Goal: Information Seeking & Learning: Learn about a topic

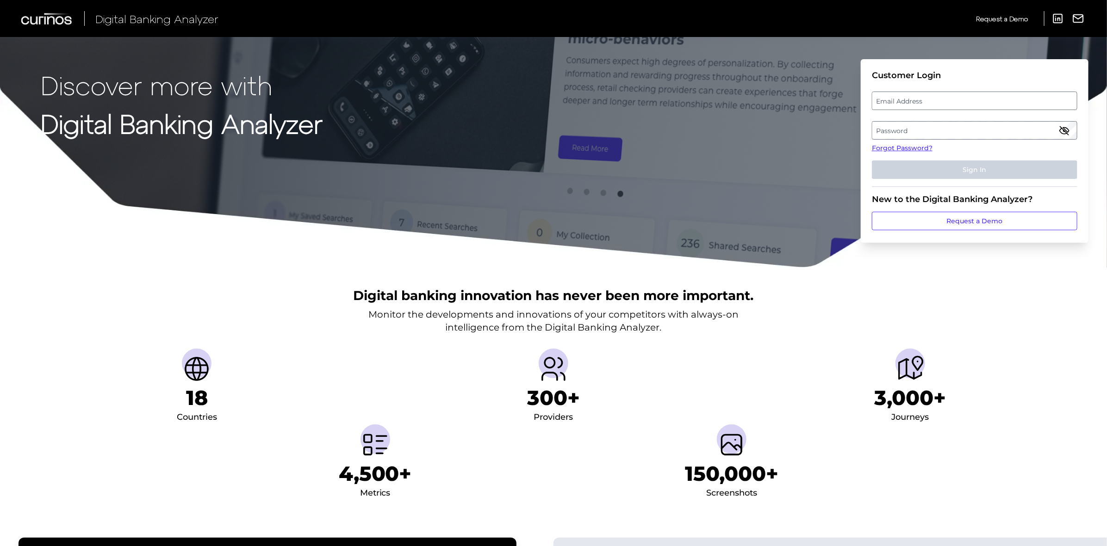
click at [873, 104] on label "Email Address" at bounding box center [974, 101] width 204 height 17
click at [873, 104] on input "email" at bounding box center [974, 101] width 205 height 19
type input "[PERSON_NAME][EMAIL_ADDRESS][PERSON_NAME][DOMAIN_NAME]"
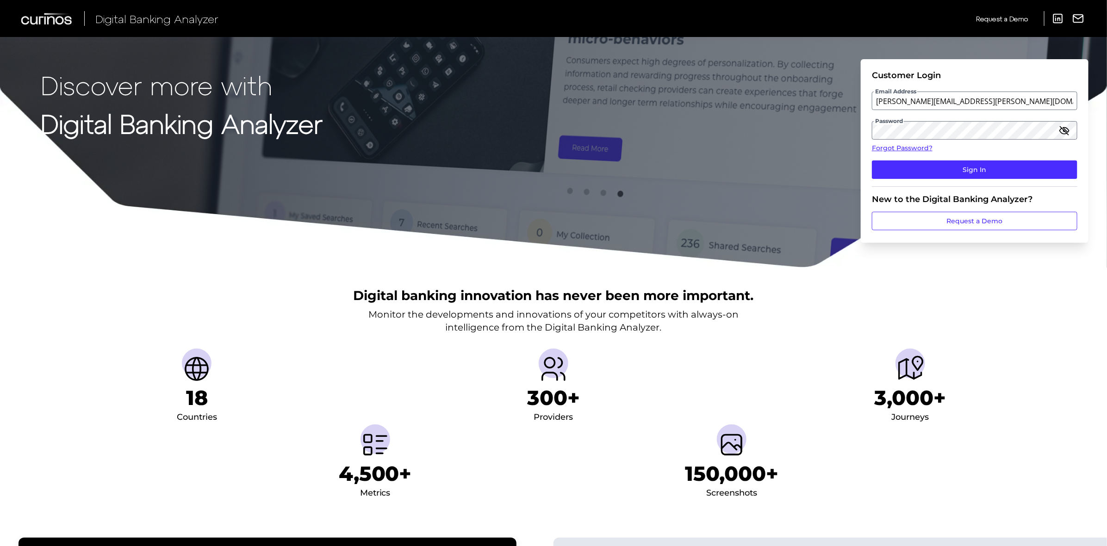
click at [872, 161] on button "Sign In" at bounding box center [974, 170] width 205 height 19
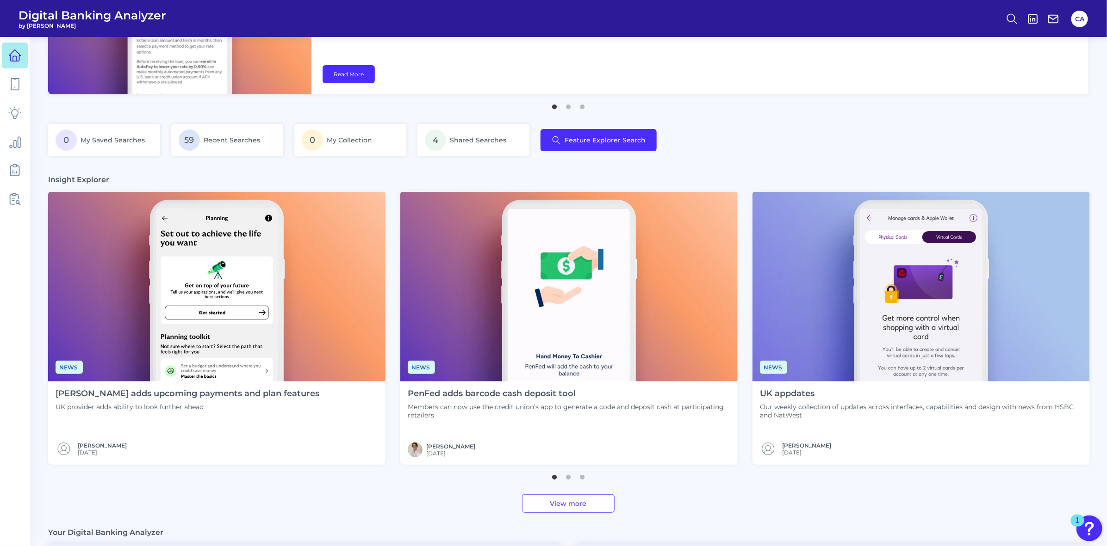
scroll to position [116, 0]
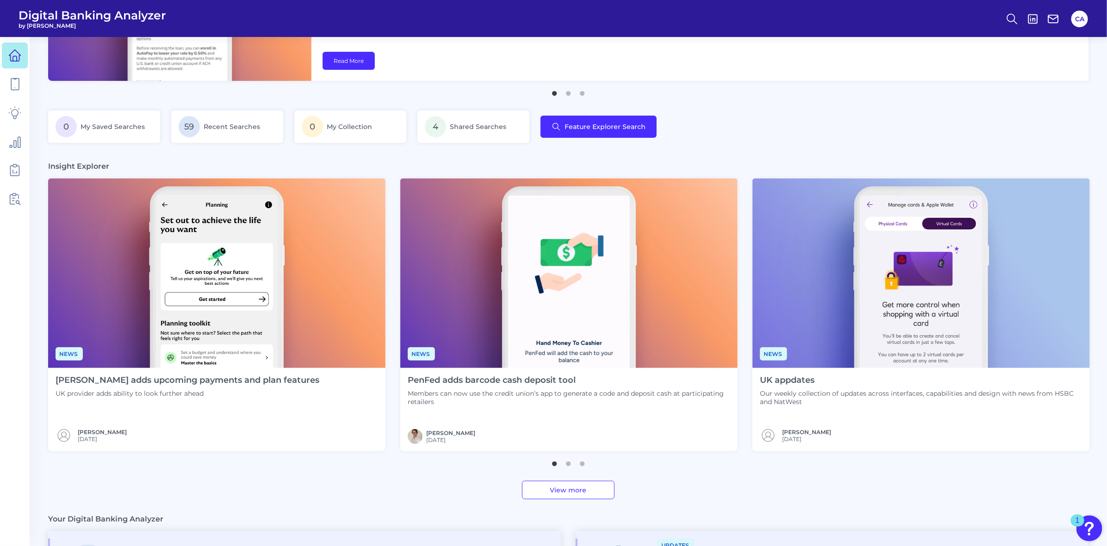
click at [137, 405] on div "[PERSON_NAME] adds upcoming payments and plan features UK provider adds ability…" at bounding box center [187, 409] width 279 height 83
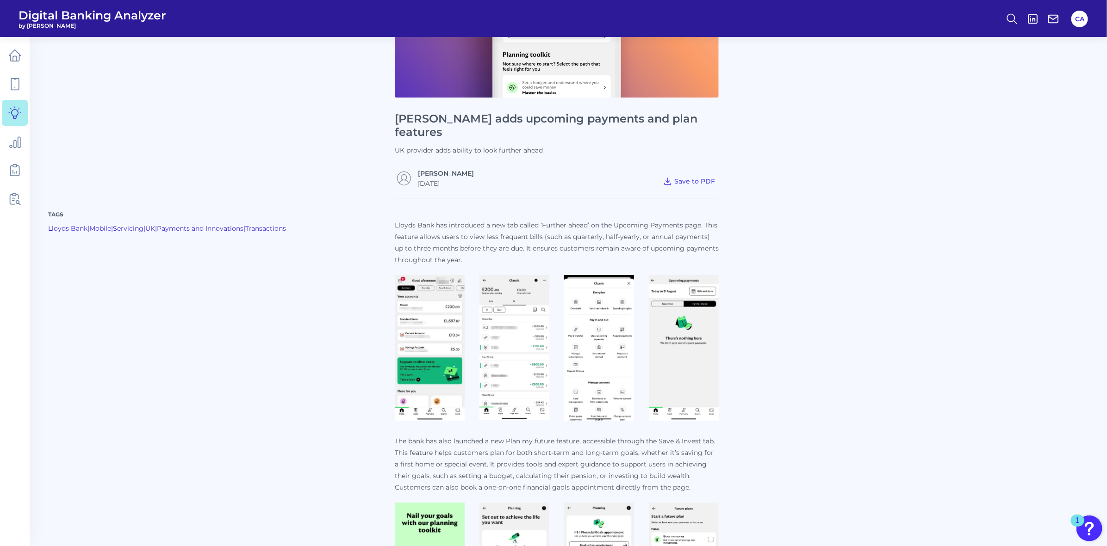
scroll to position [153, 0]
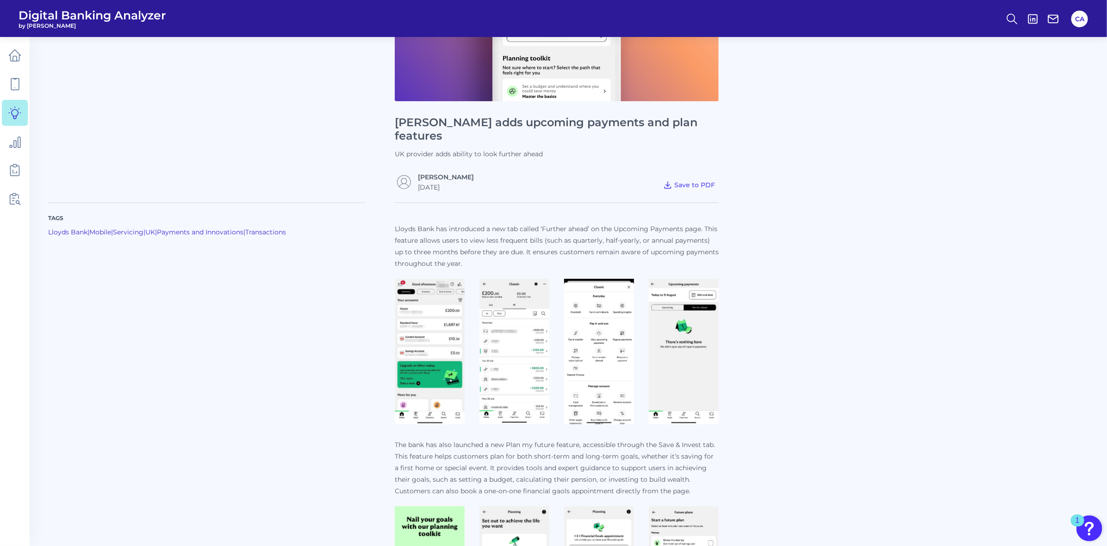
click at [457, 329] on img at bounding box center [430, 352] width 70 height 146
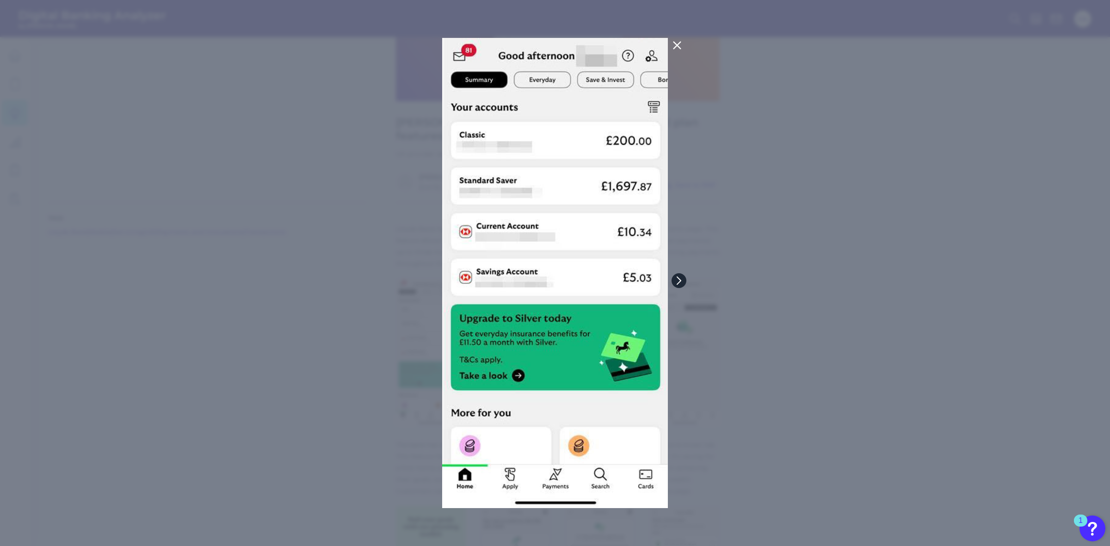
click at [676, 280] on icon at bounding box center [679, 281] width 8 height 8
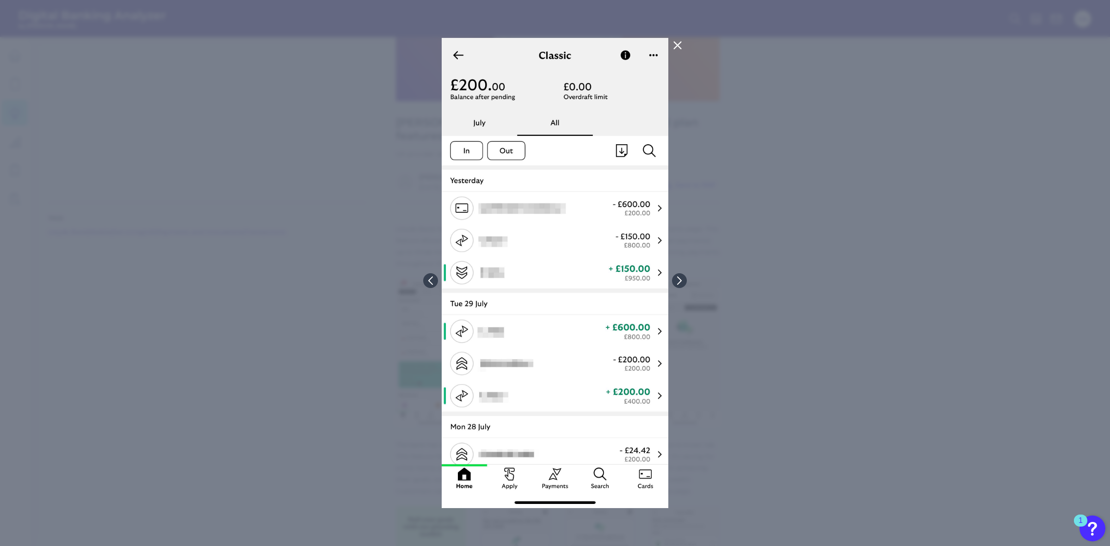
click at [325, 278] on div at bounding box center [555, 273] width 1110 height 546
click at [682, 42] on icon at bounding box center [677, 45] width 11 height 11
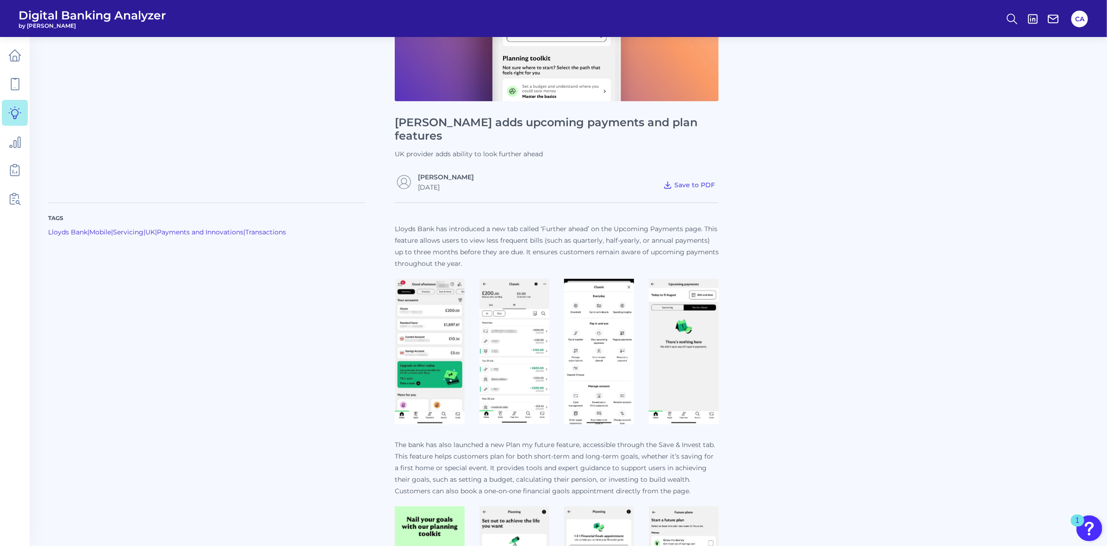
click at [411, 329] on img at bounding box center [430, 352] width 70 height 146
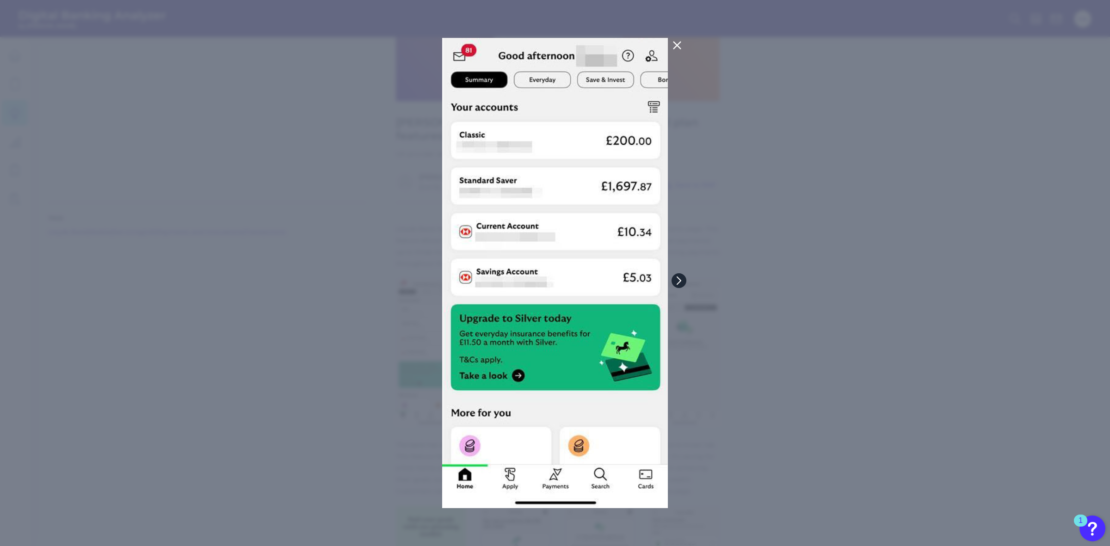
click at [676, 278] on icon at bounding box center [679, 281] width 8 height 8
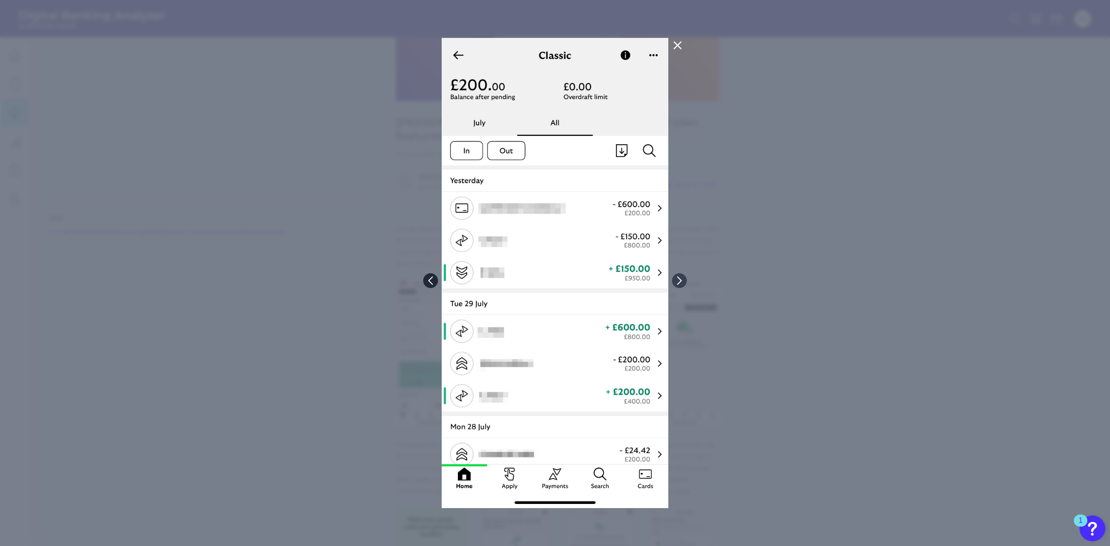
click at [429, 280] on icon at bounding box center [431, 280] width 4 height 7
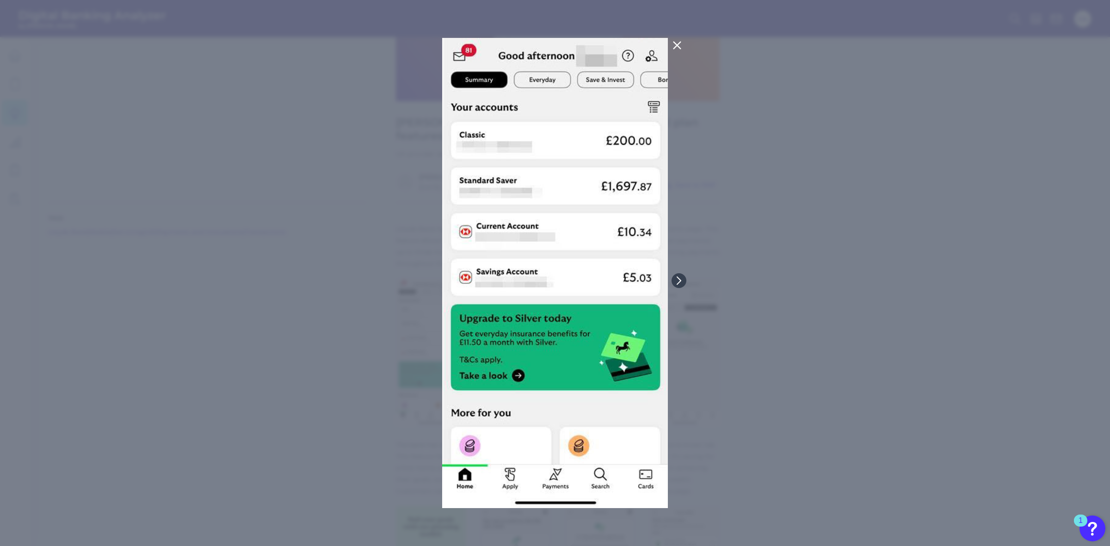
click at [429, 280] on div at bounding box center [555, 273] width 1110 height 546
click at [675, 279] on icon at bounding box center [679, 281] width 8 height 8
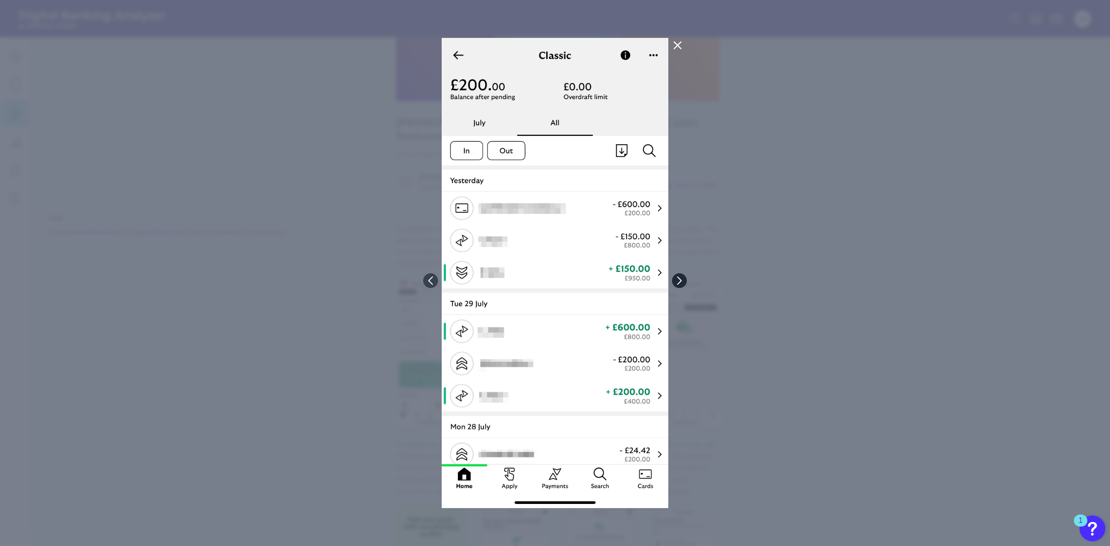
click at [684, 285] on button at bounding box center [679, 280] width 15 height 15
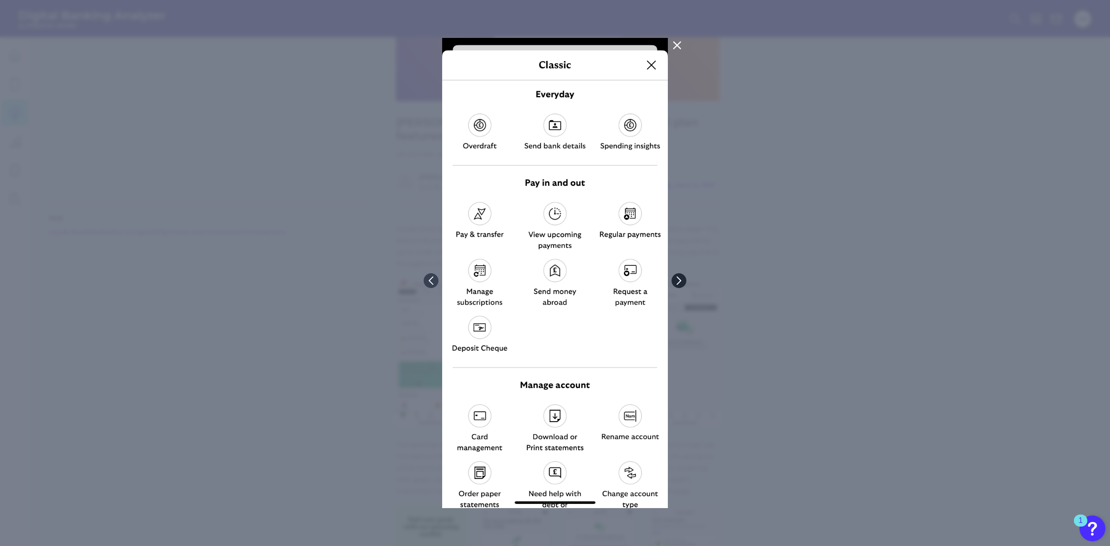
click at [684, 285] on button at bounding box center [679, 280] width 15 height 15
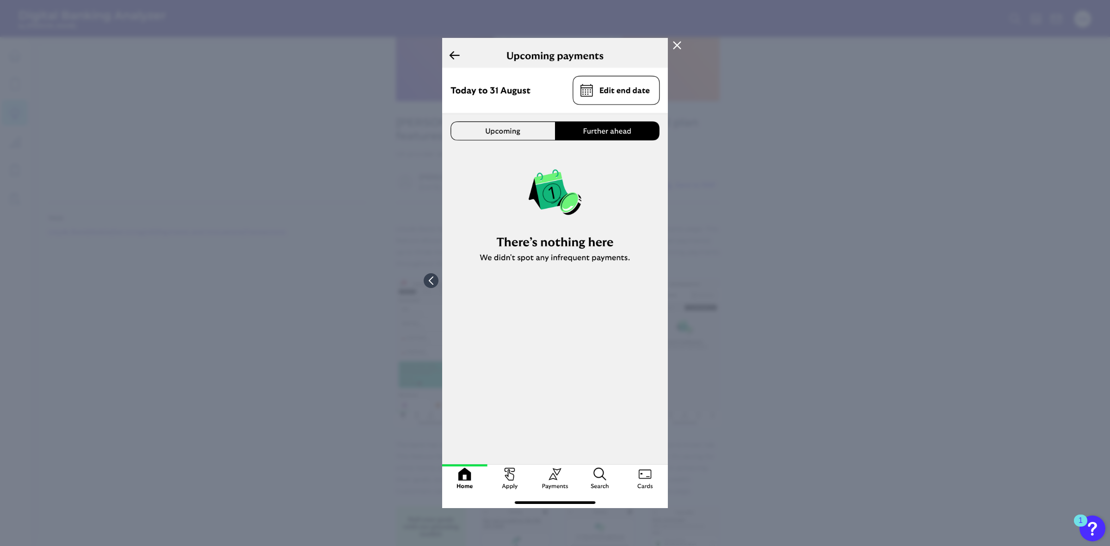
click at [422, 283] on div at bounding box center [555, 273] width 1110 height 546
click at [431, 281] on icon at bounding box center [431, 281] width 8 height 8
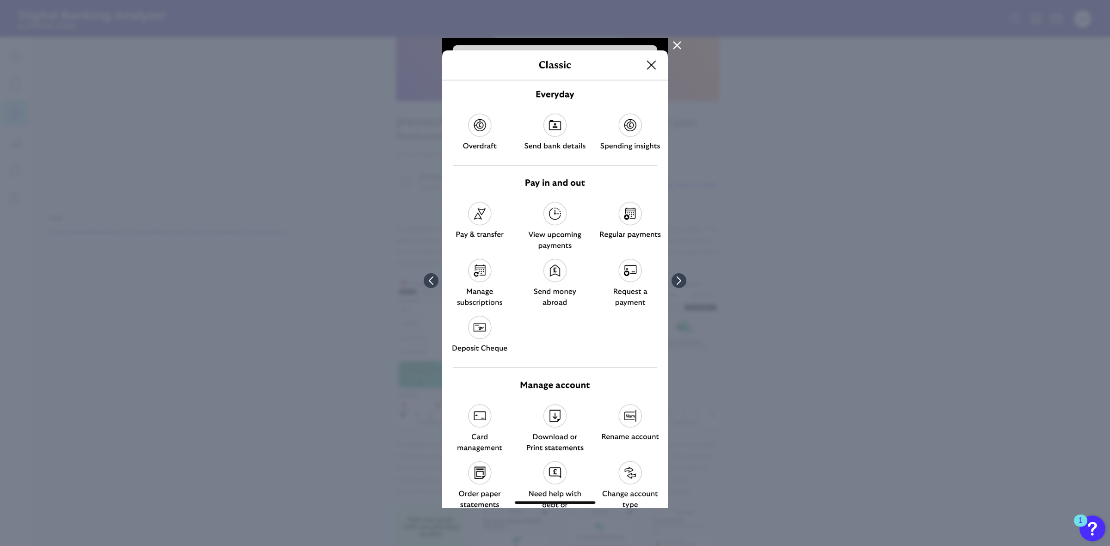
click at [711, 187] on div at bounding box center [555, 273] width 1110 height 546
click at [672, 45] on icon at bounding box center [677, 45] width 11 height 11
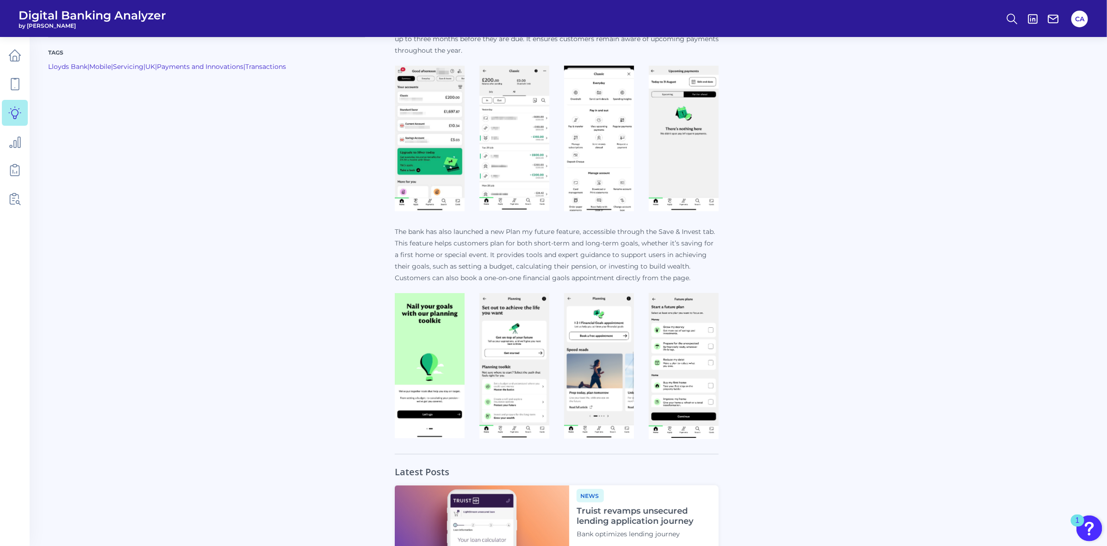
scroll to position [500, 0]
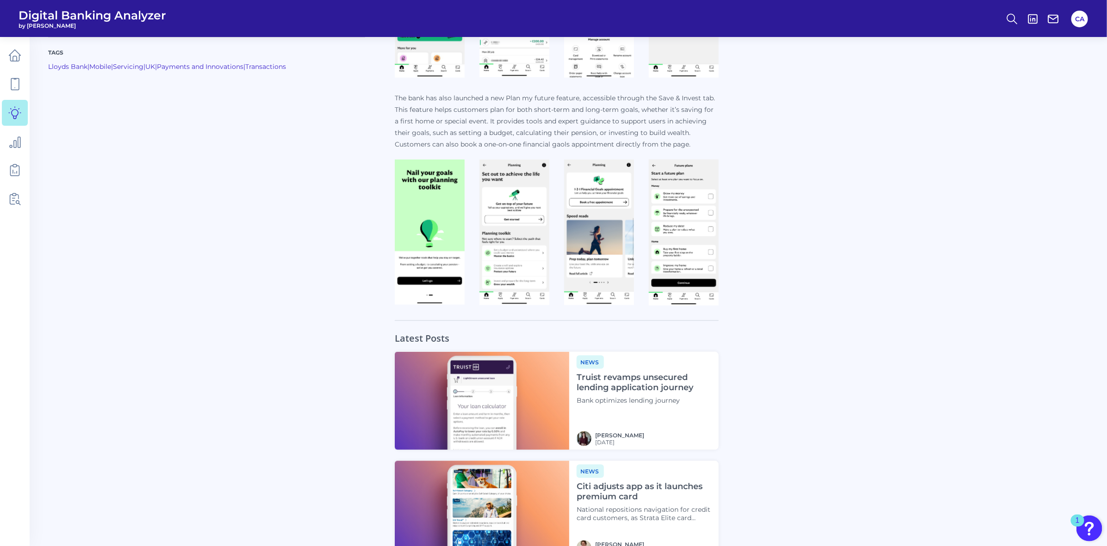
click at [431, 229] on img at bounding box center [430, 232] width 70 height 145
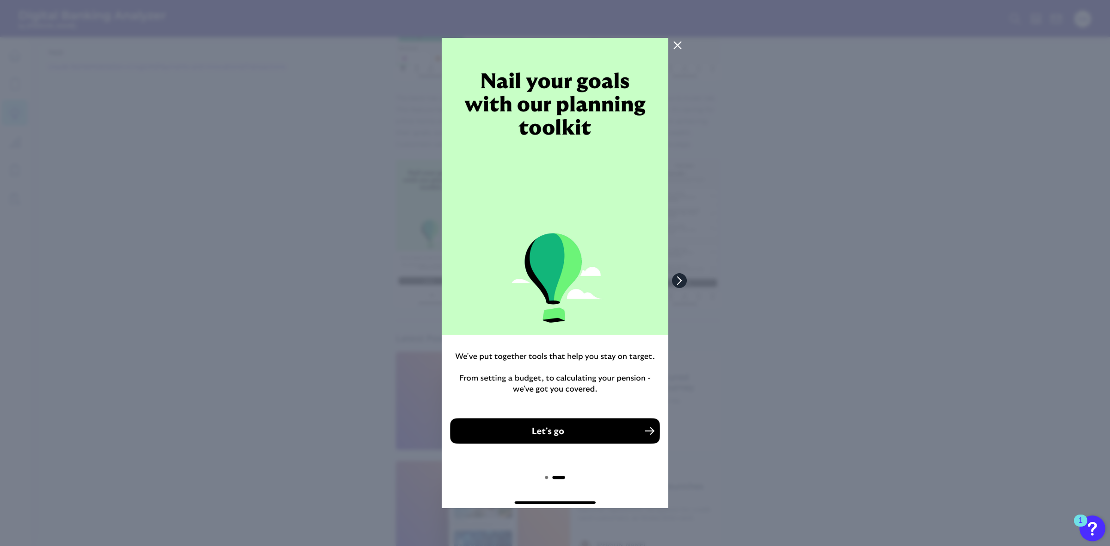
click at [676, 276] on button at bounding box center [679, 280] width 15 height 15
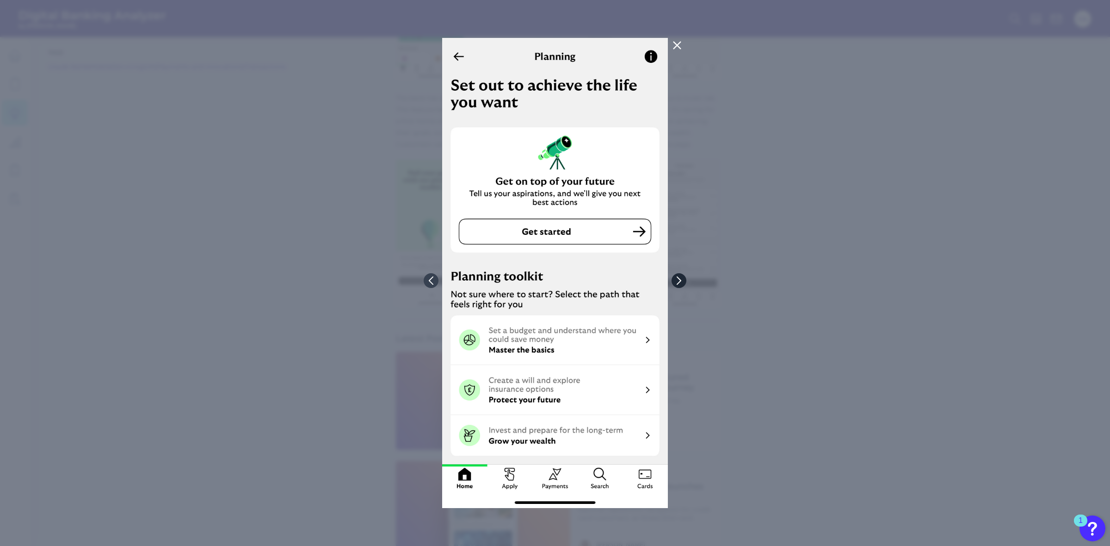
click at [676, 276] on button at bounding box center [679, 280] width 15 height 15
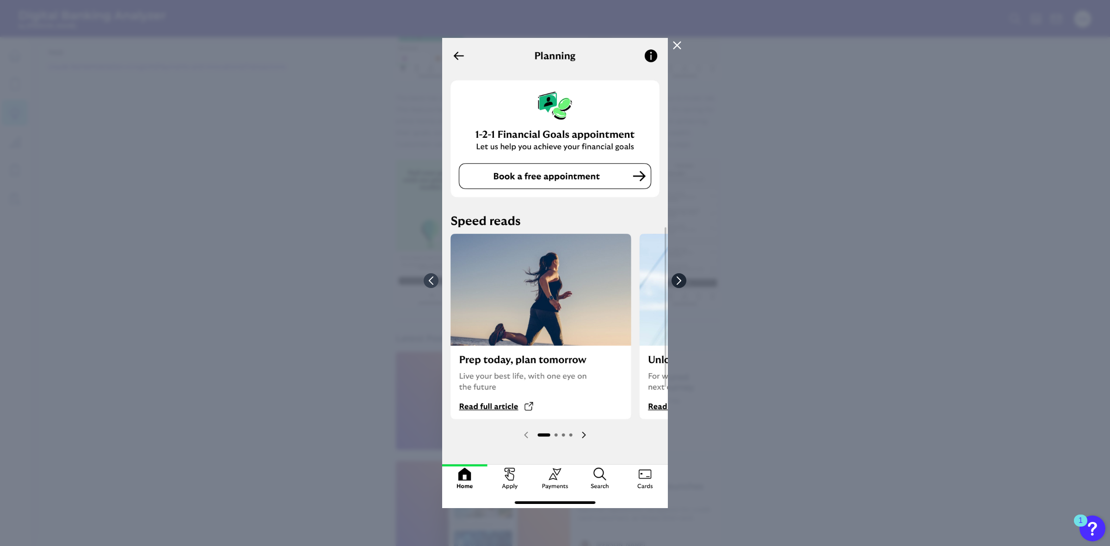
click at [676, 276] on button at bounding box center [679, 280] width 15 height 15
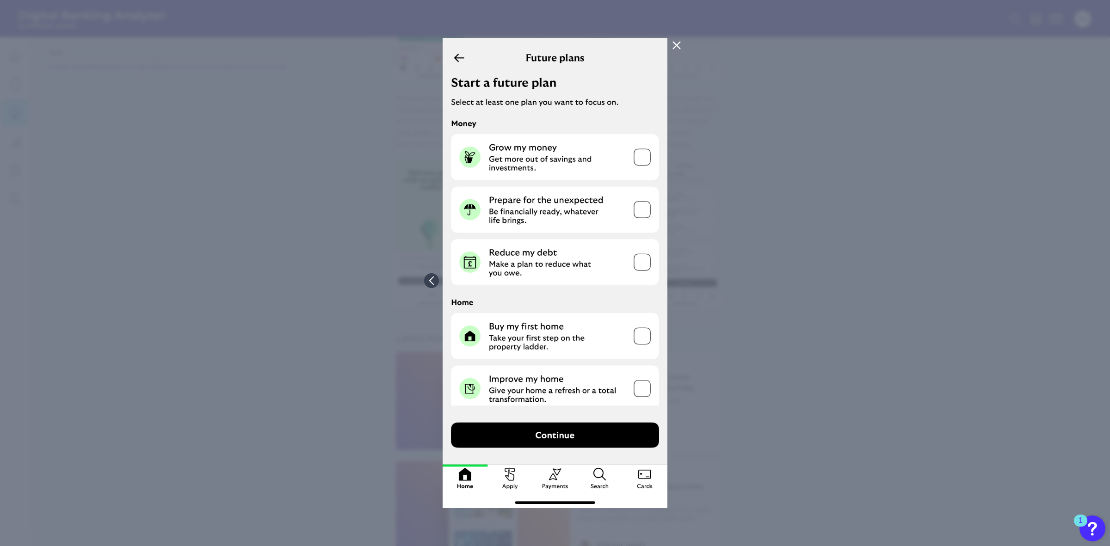
click at [676, 276] on div at bounding box center [555, 273] width 1110 height 546
click at [726, 266] on div at bounding box center [555, 273] width 1110 height 546
click at [673, 44] on icon at bounding box center [676, 45] width 11 height 11
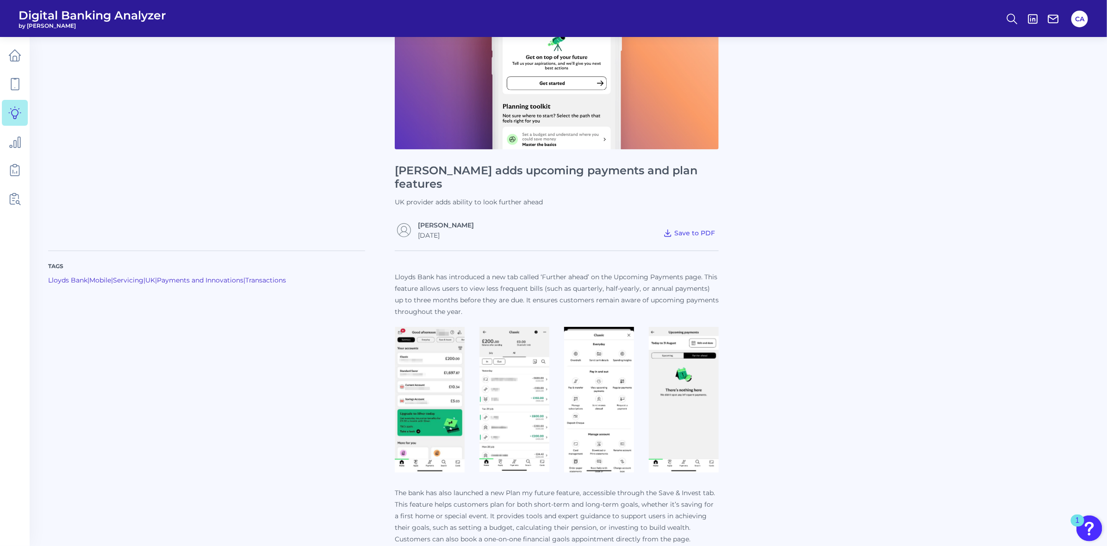
scroll to position [0, 0]
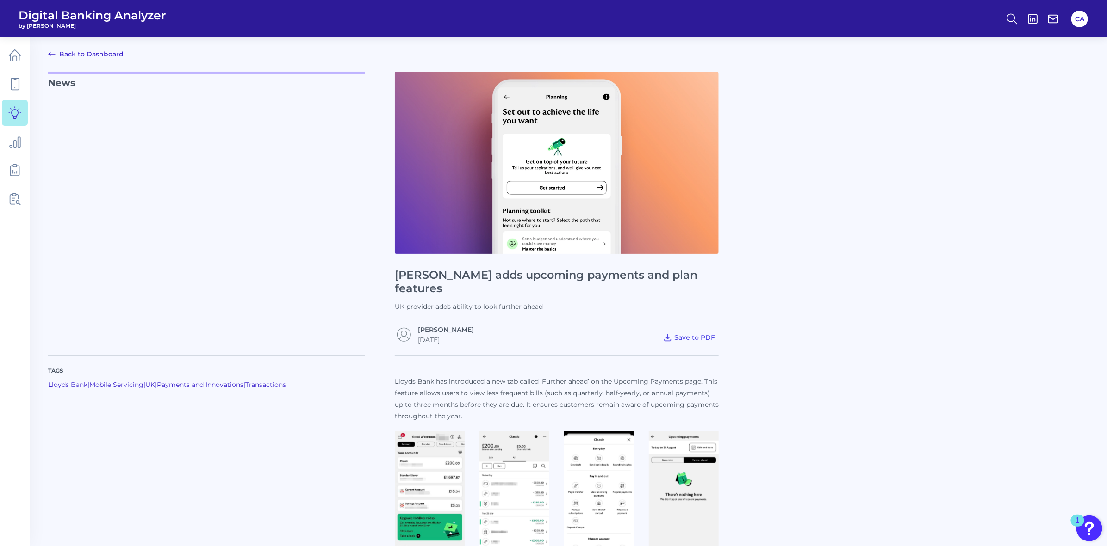
click at [103, 58] on link "Back to Dashboard" at bounding box center [85, 54] width 75 height 11
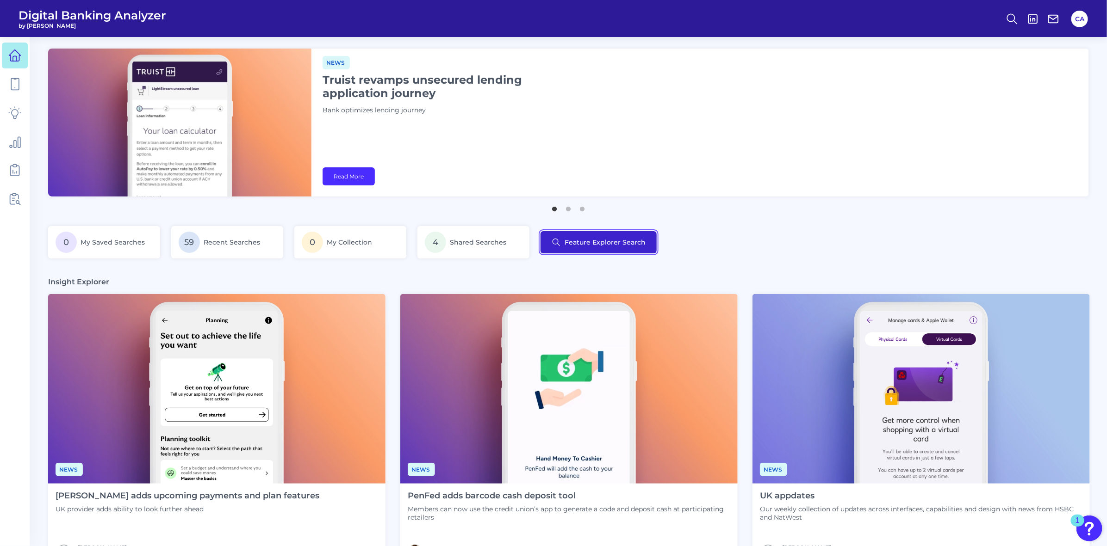
click at [572, 243] on button "Feature Explorer Search" at bounding box center [598, 242] width 116 height 22
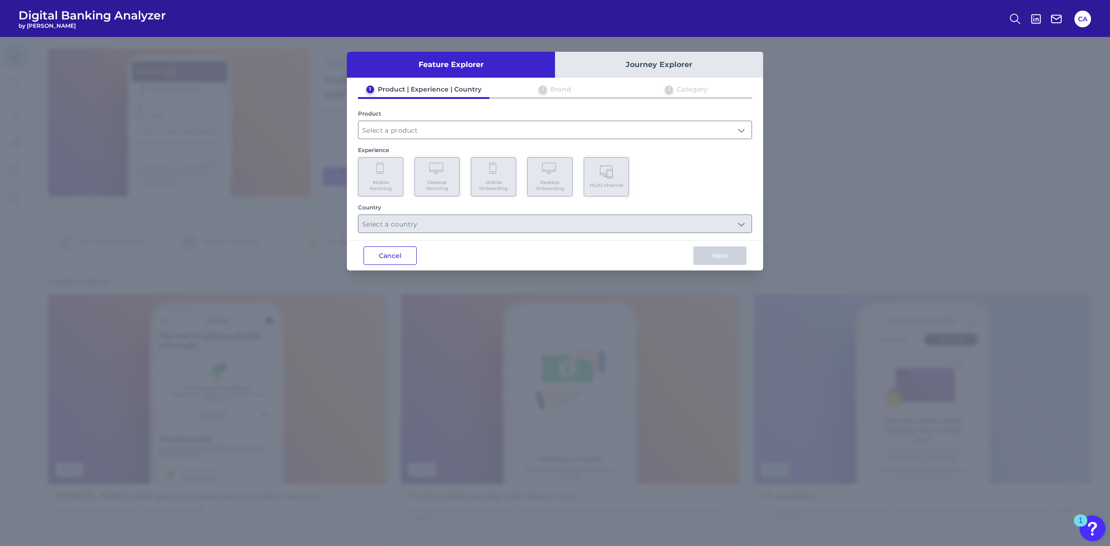
click at [390, 260] on button "Cancel" at bounding box center [390, 256] width 53 height 19
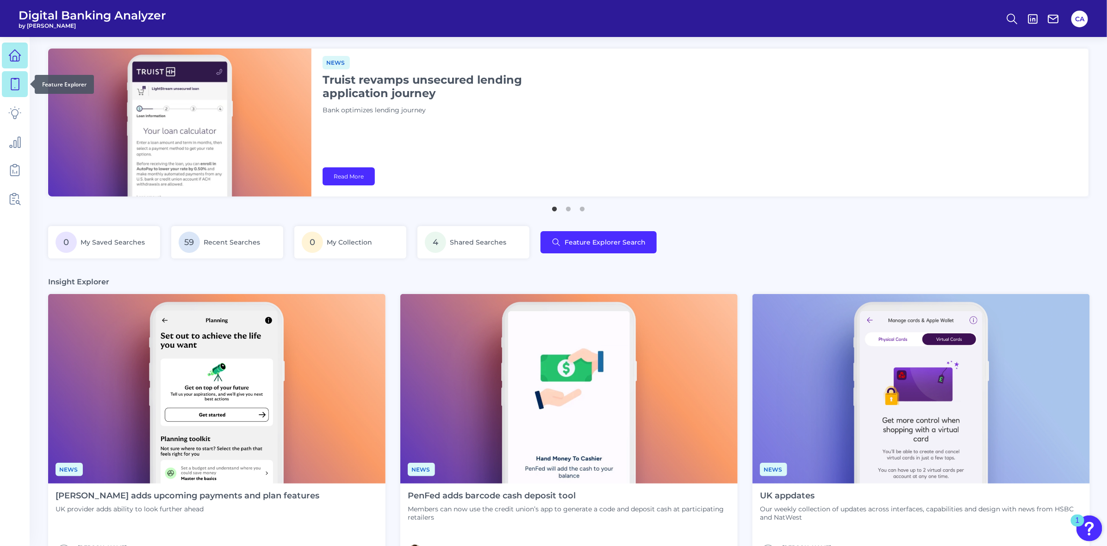
click at [14, 87] on icon at bounding box center [14, 84] width 13 height 13
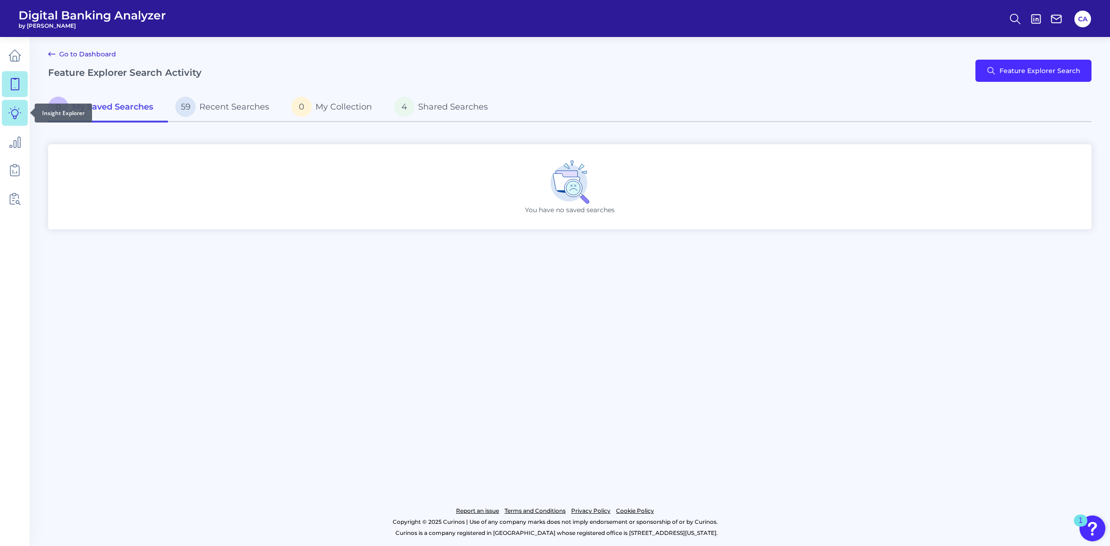
click at [19, 114] on icon at bounding box center [14, 112] width 13 height 13
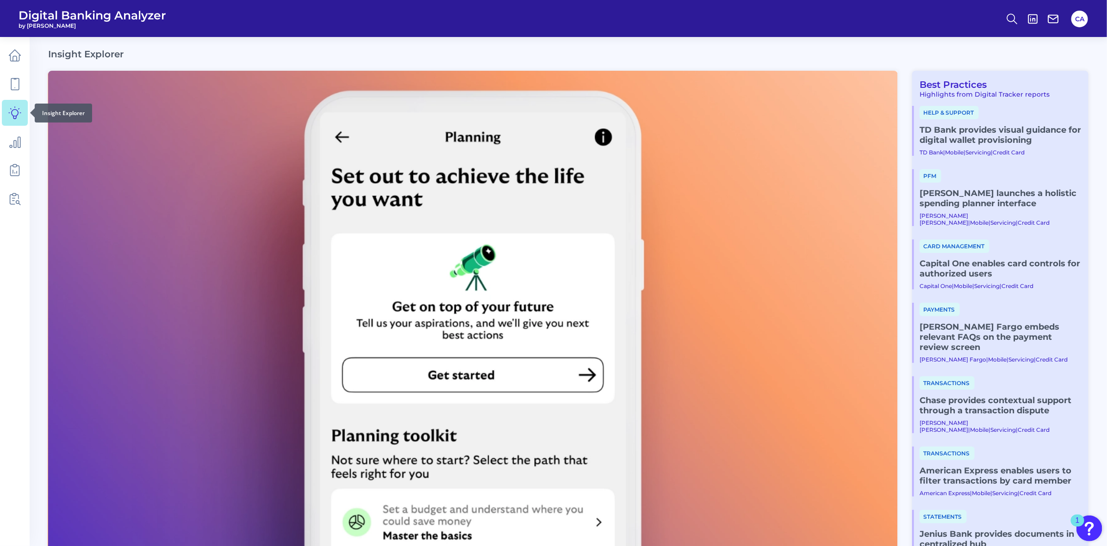
click at [16, 112] on icon at bounding box center [14, 112] width 13 height 13
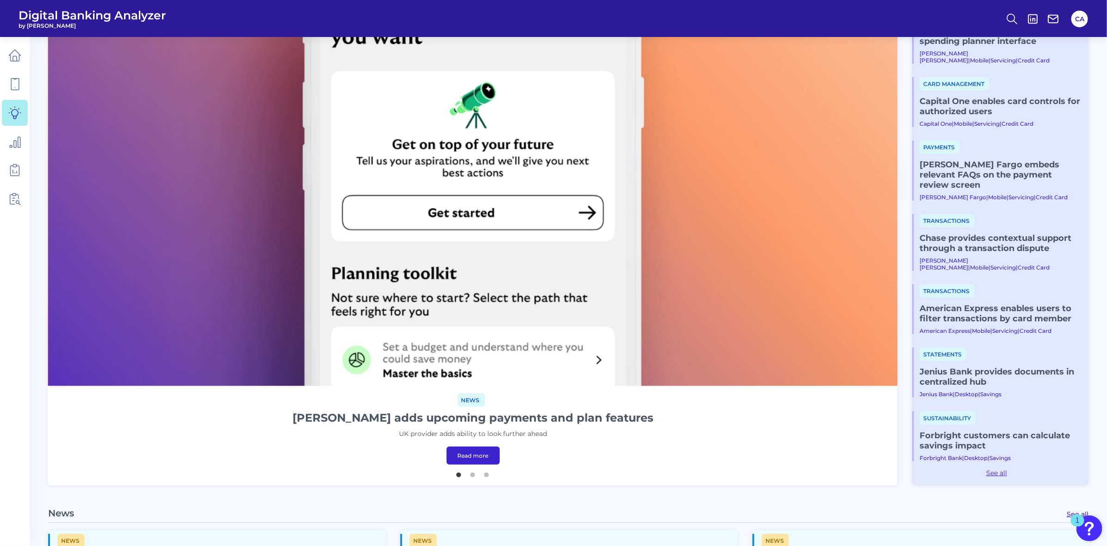
scroll to position [347, 0]
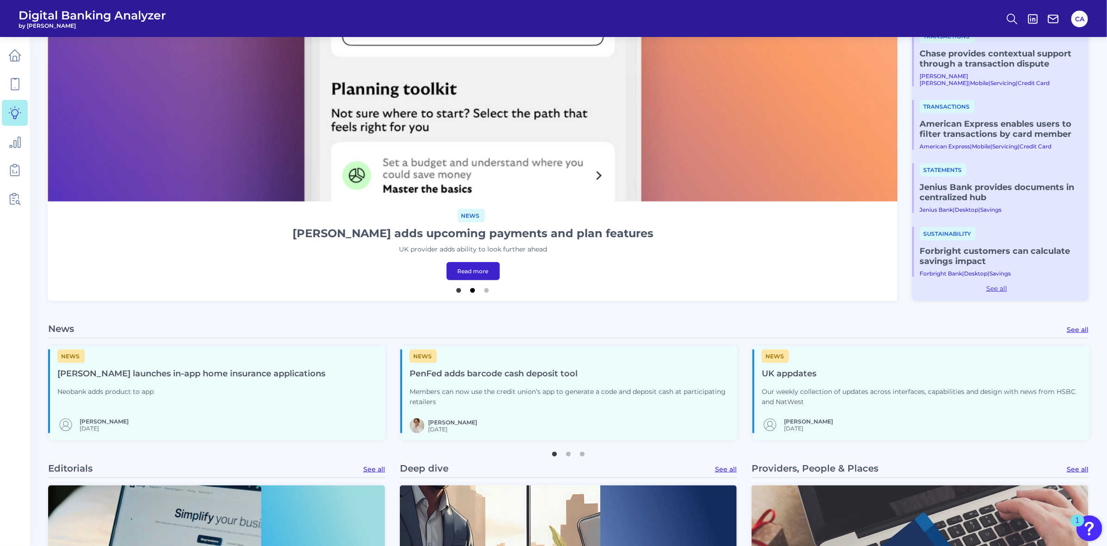
click at [470, 287] on button "2" at bounding box center [472, 288] width 9 height 9
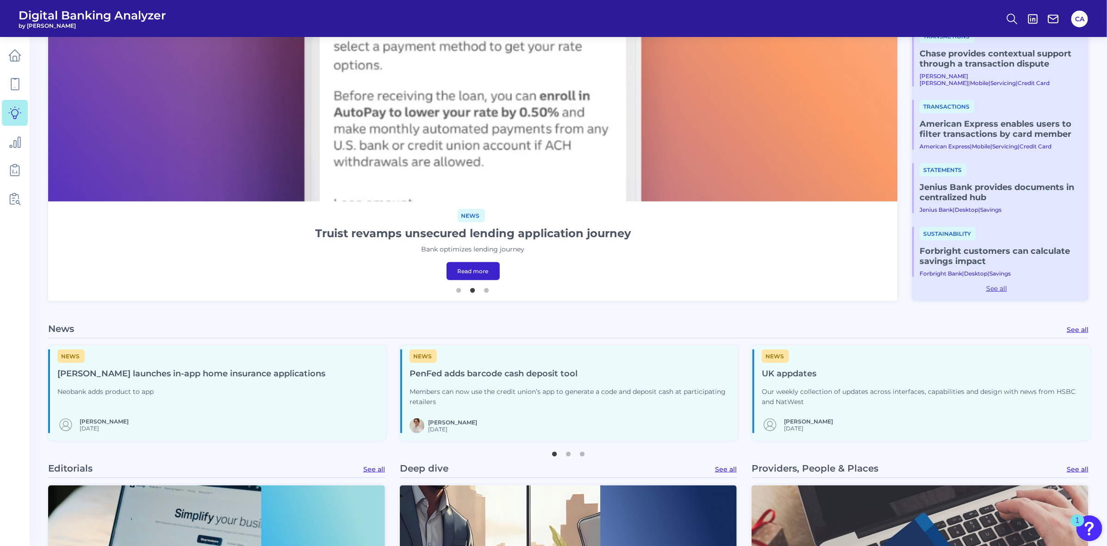
click at [494, 290] on ul "1 2 3" at bounding box center [472, 287] width 849 height 12
click at [487, 288] on button "3" at bounding box center [486, 288] width 9 height 9
